Goal: Information Seeking & Learning: Learn about a topic

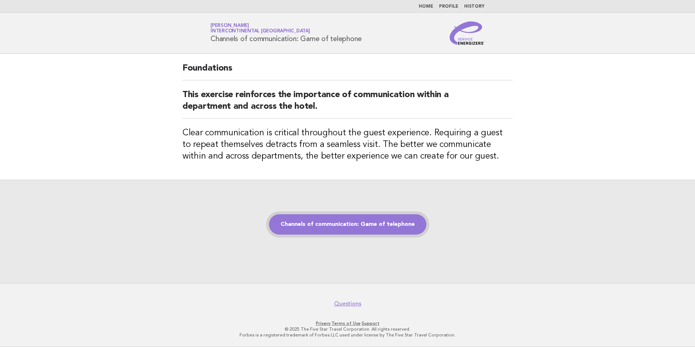
click at [322, 227] on link "Channels of communication: Game of telephone" at bounding box center [347, 224] width 157 height 20
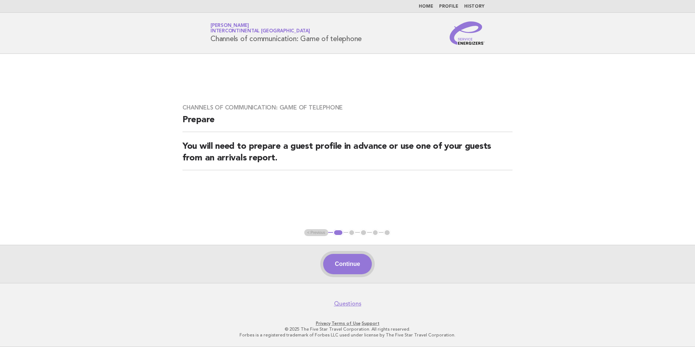
click at [348, 262] on button "Continue" at bounding box center [347, 264] width 48 height 20
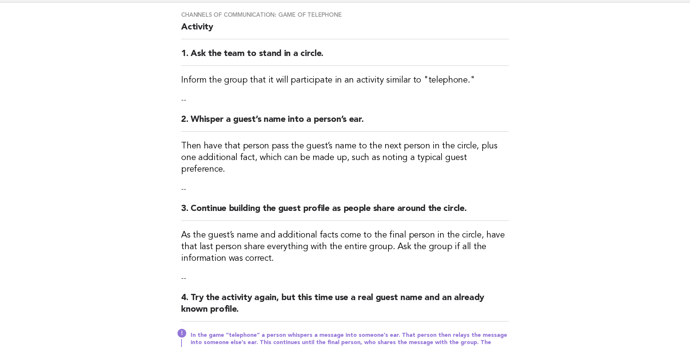
scroll to position [145, 0]
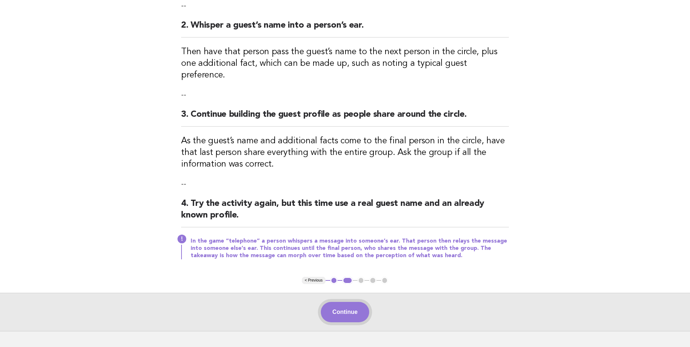
click at [350, 308] on button "Continue" at bounding box center [345, 312] width 48 height 20
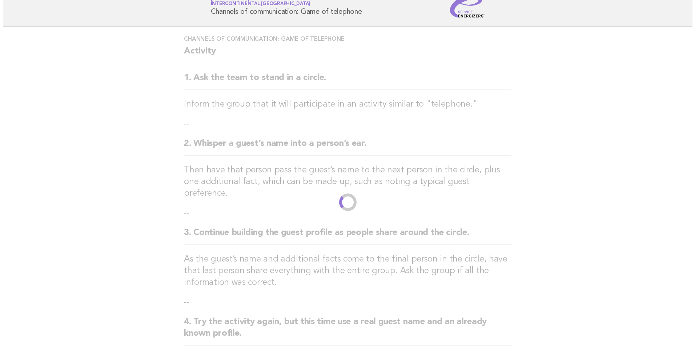
scroll to position [0, 0]
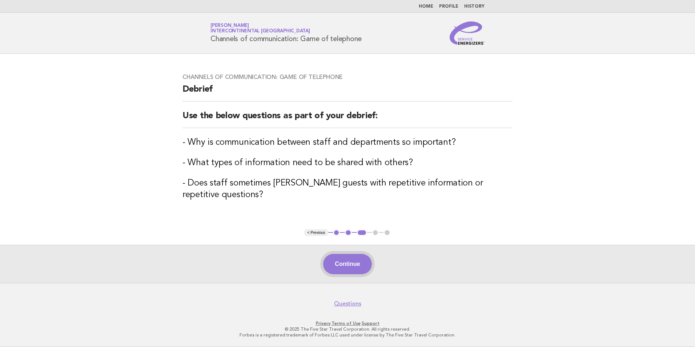
click at [356, 260] on button "Continue" at bounding box center [347, 264] width 48 height 20
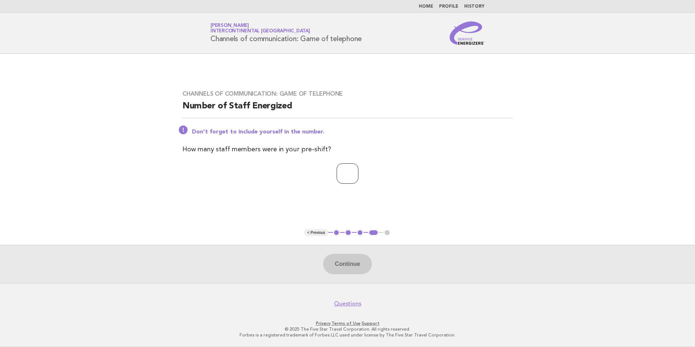
click at [337, 178] on input "number" at bounding box center [348, 173] width 22 height 20
type input "*"
click at [344, 264] on button "Continue" at bounding box center [347, 264] width 48 height 20
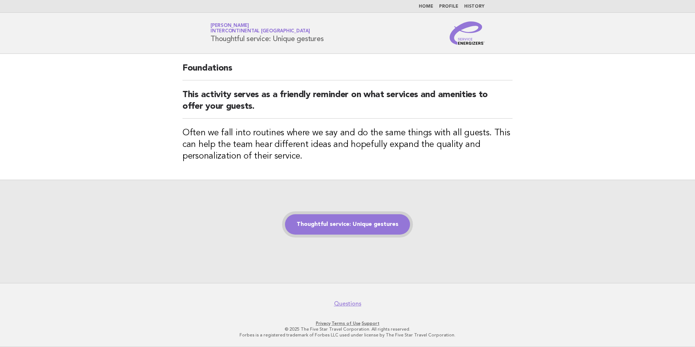
click at [359, 225] on link "Thoughtful service: Unique gestures" at bounding box center [347, 224] width 125 height 20
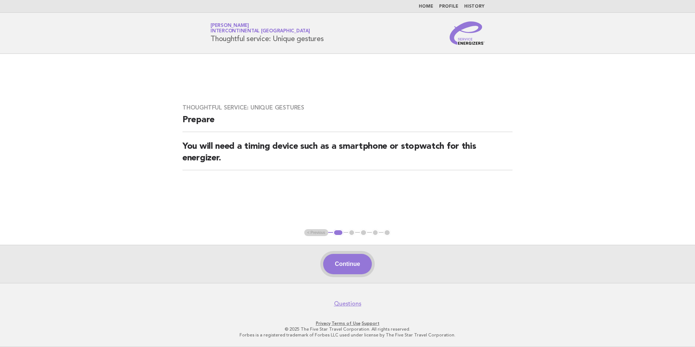
click at [348, 265] on button "Continue" at bounding box center [347, 264] width 48 height 20
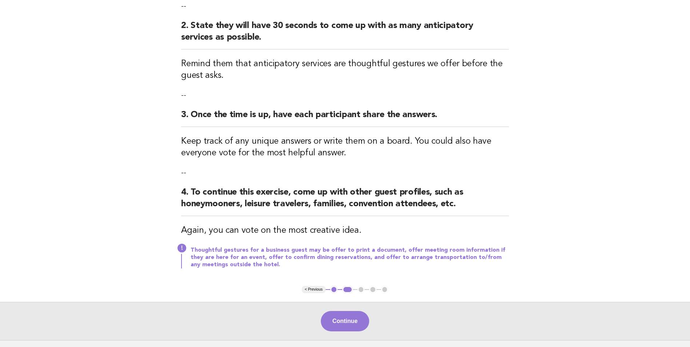
scroll to position [213, 0]
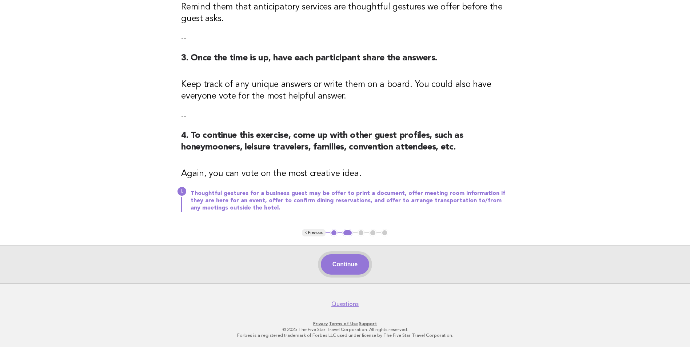
click at [350, 266] on button "Continue" at bounding box center [345, 264] width 48 height 20
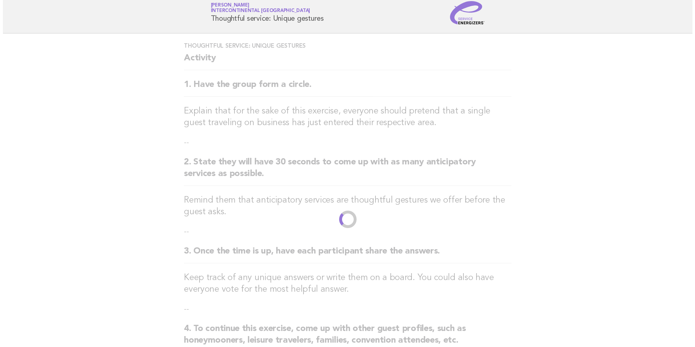
scroll to position [0, 0]
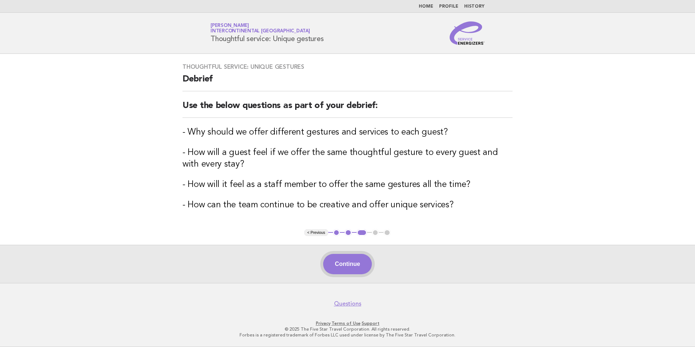
click at [348, 268] on button "Continue" at bounding box center [347, 264] width 48 height 20
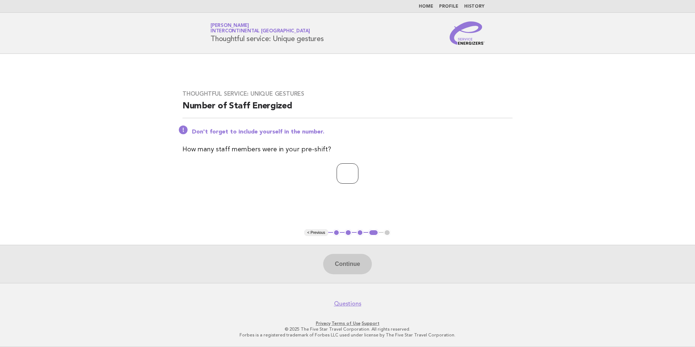
click at [350, 171] on input "number" at bounding box center [348, 173] width 22 height 20
type input "*"
click at [348, 265] on button "Continue" at bounding box center [347, 264] width 48 height 20
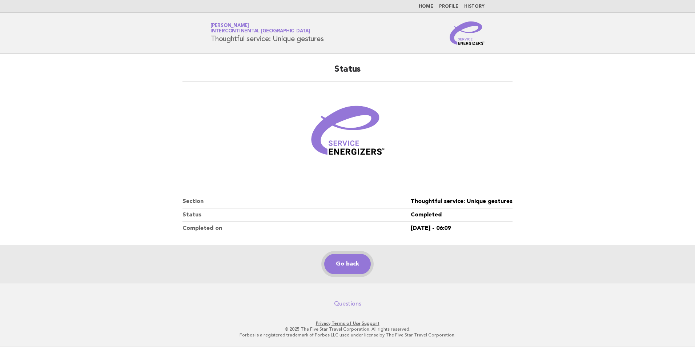
click at [345, 266] on link "Go back" at bounding box center [347, 264] width 47 height 20
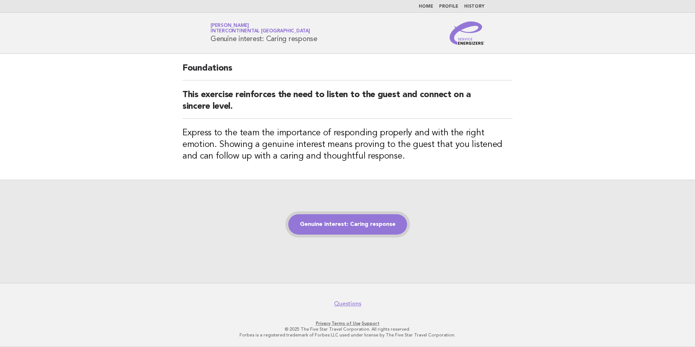
click at [355, 222] on link "Genuine interest: Caring response" at bounding box center [347, 224] width 119 height 20
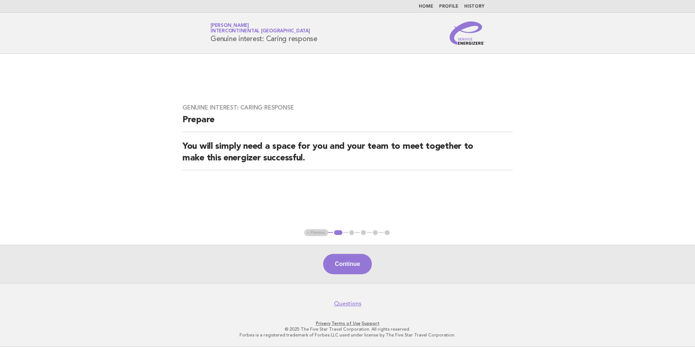
click at [356, 266] on button "Continue" at bounding box center [347, 264] width 48 height 20
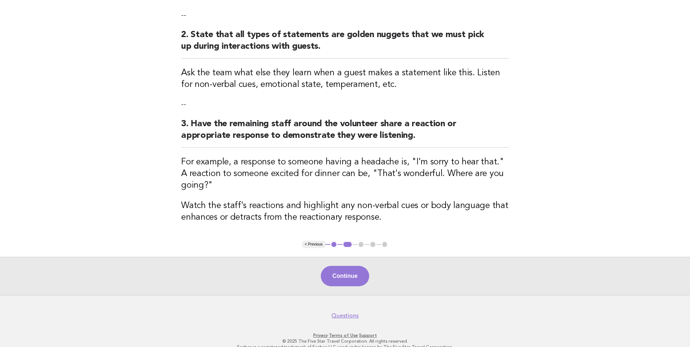
click at [355, 266] on button "Continue" at bounding box center [345, 276] width 48 height 20
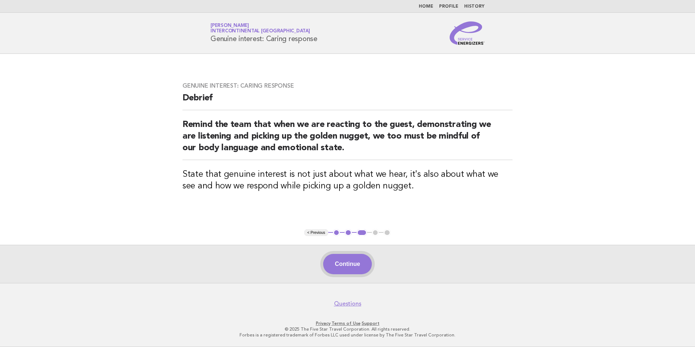
click at [348, 264] on button "Continue" at bounding box center [347, 264] width 48 height 20
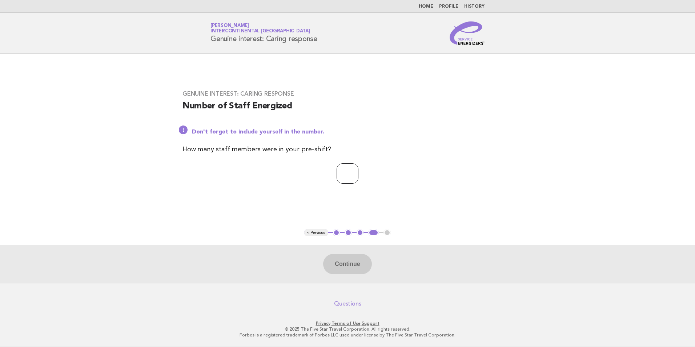
click at [337, 175] on input "number" at bounding box center [348, 173] width 22 height 20
type input "*"
click at [342, 270] on button "Continue" at bounding box center [347, 264] width 48 height 20
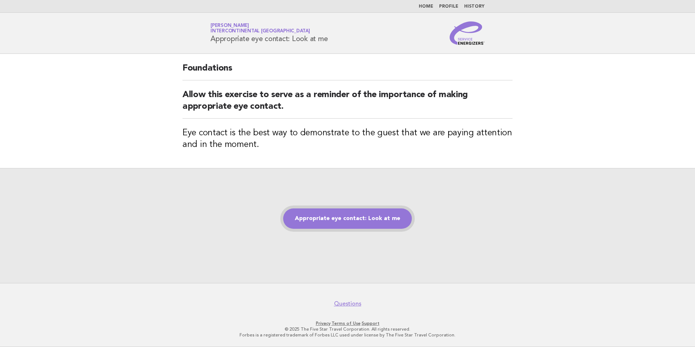
click at [358, 211] on link "Appropriate eye contact: Look at me" at bounding box center [347, 218] width 129 height 20
click at [358, 216] on link "Appropriate eye contact: Look at me" at bounding box center [347, 218] width 129 height 20
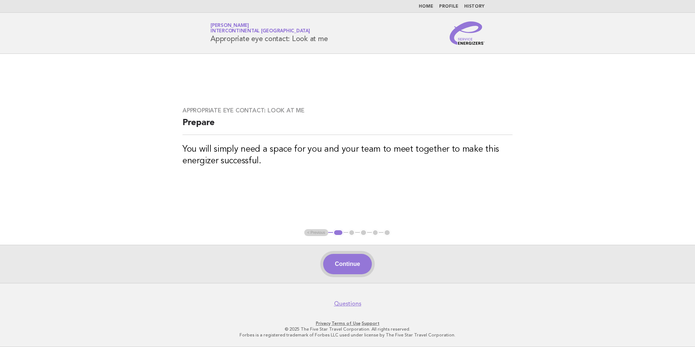
click at [336, 260] on button "Continue" at bounding box center [347, 264] width 48 height 20
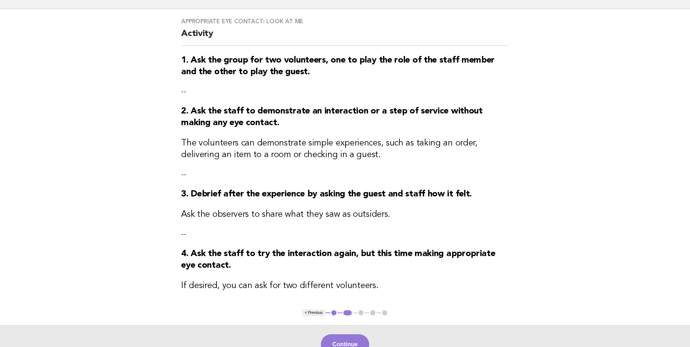
scroll to position [127, 0]
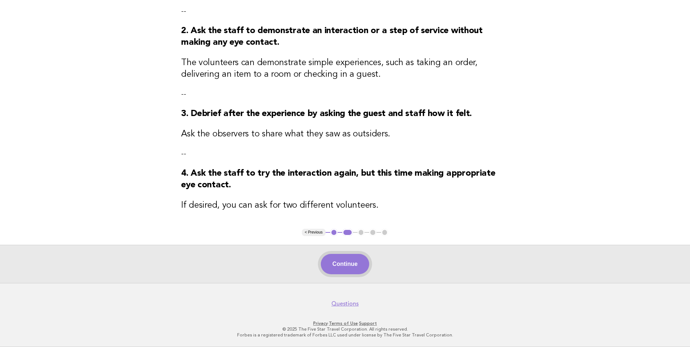
click at [348, 262] on button "Continue" at bounding box center [345, 264] width 48 height 20
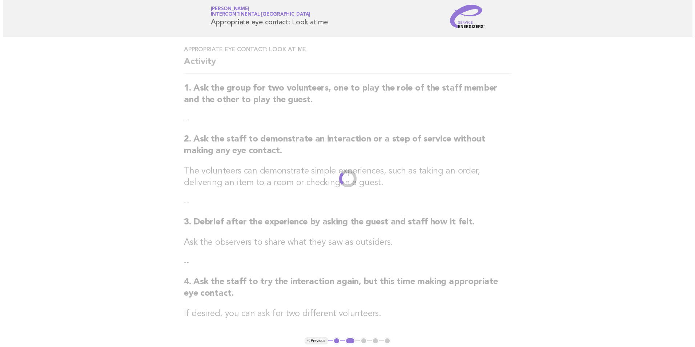
scroll to position [0, 0]
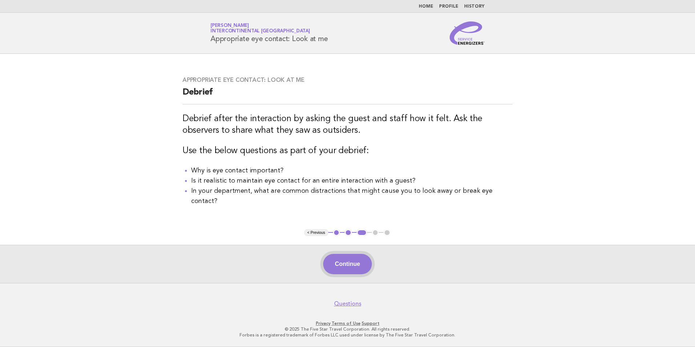
click at [350, 259] on button "Continue" at bounding box center [347, 264] width 48 height 20
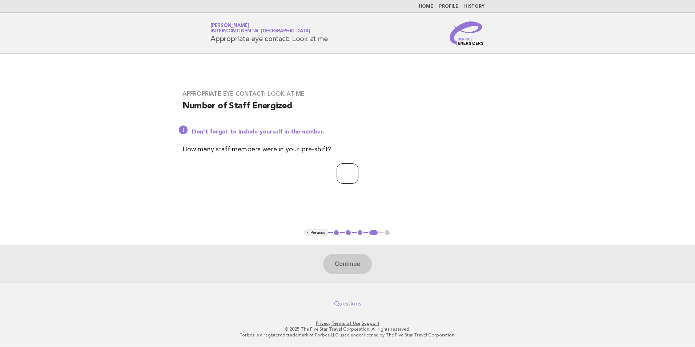
click at [357, 171] on input "number" at bounding box center [348, 173] width 22 height 20
type input "*"
click at [356, 266] on button "Continue" at bounding box center [347, 264] width 48 height 20
